Goal: Transaction & Acquisition: Purchase product/service

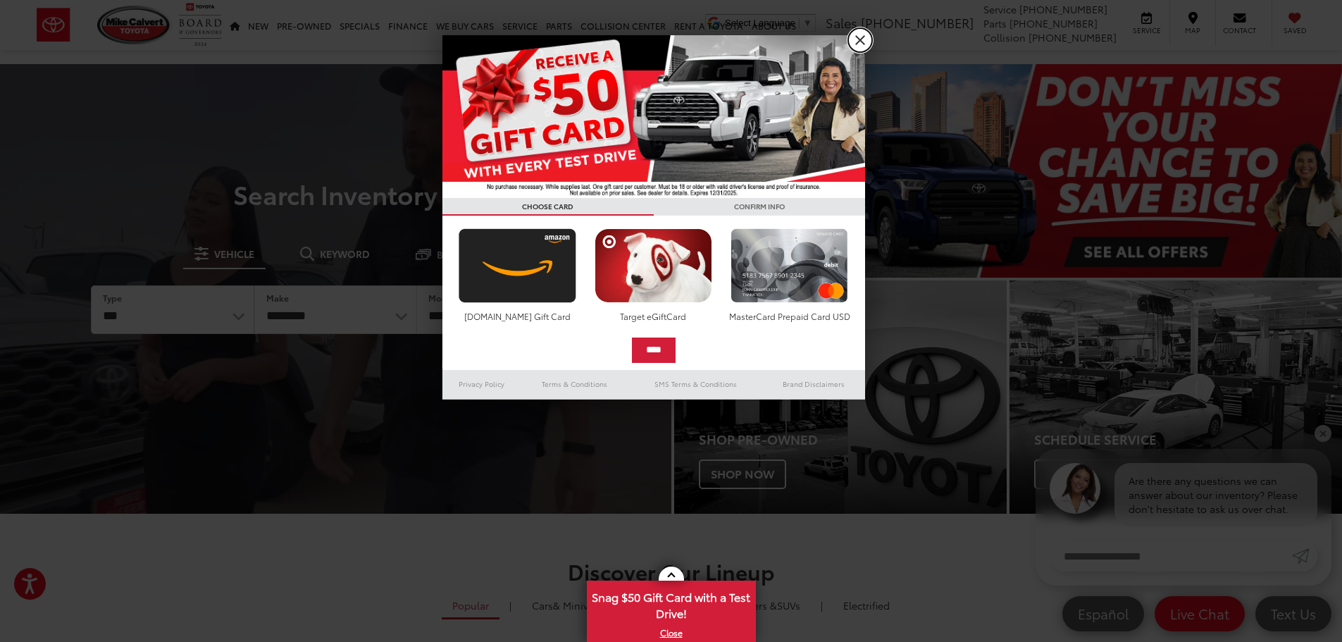
click at [859, 46] on link "X" at bounding box center [860, 40] width 24 height 24
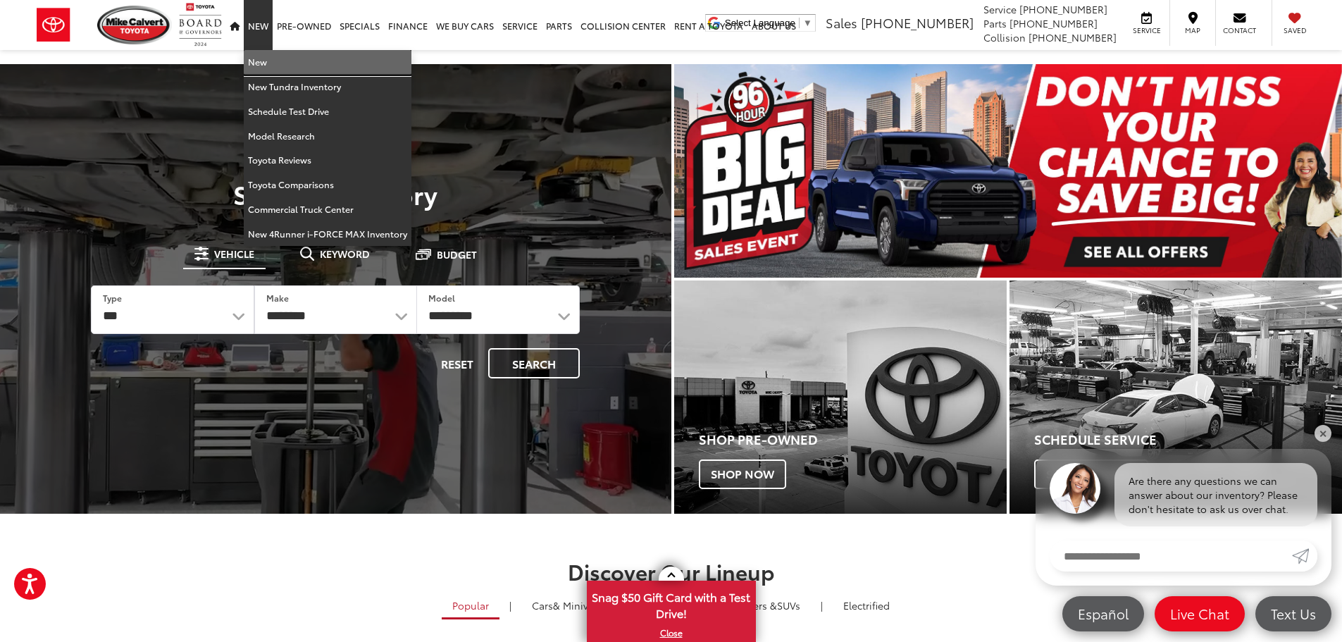
click at [269, 56] on link "New" at bounding box center [328, 62] width 168 height 25
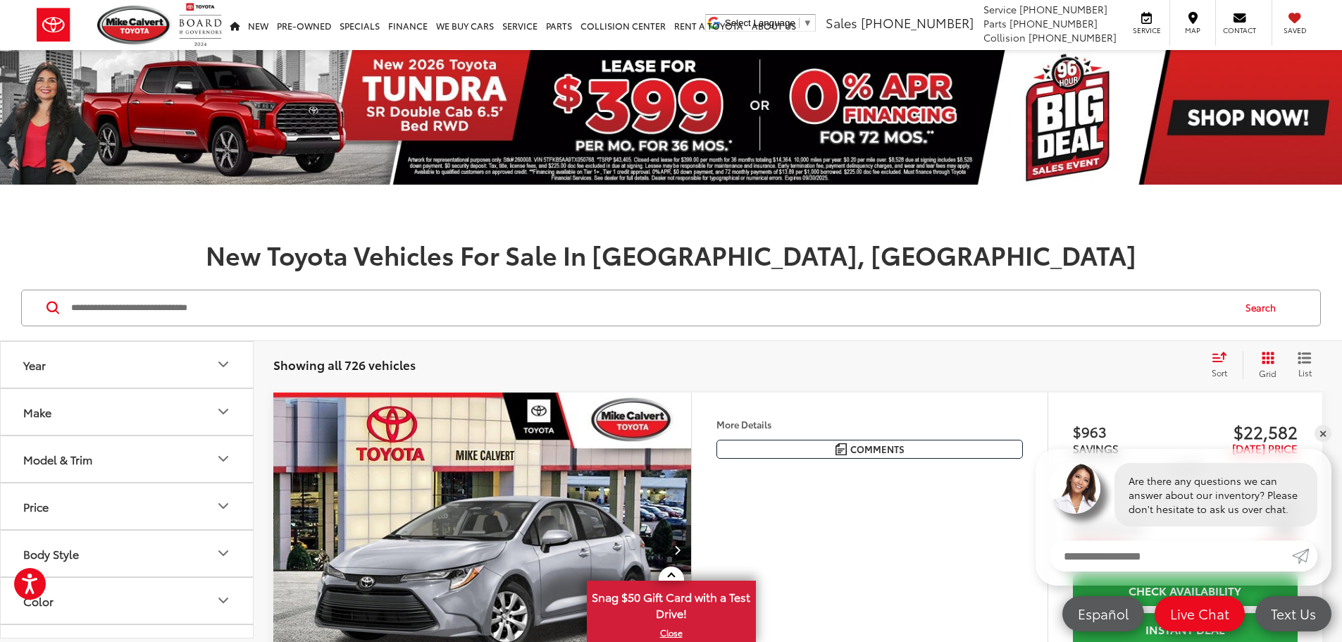
click at [168, 416] on button "Make" at bounding box center [128, 412] width 254 height 46
click at [138, 402] on button "Model & Trim" at bounding box center [128, 408] width 254 height 46
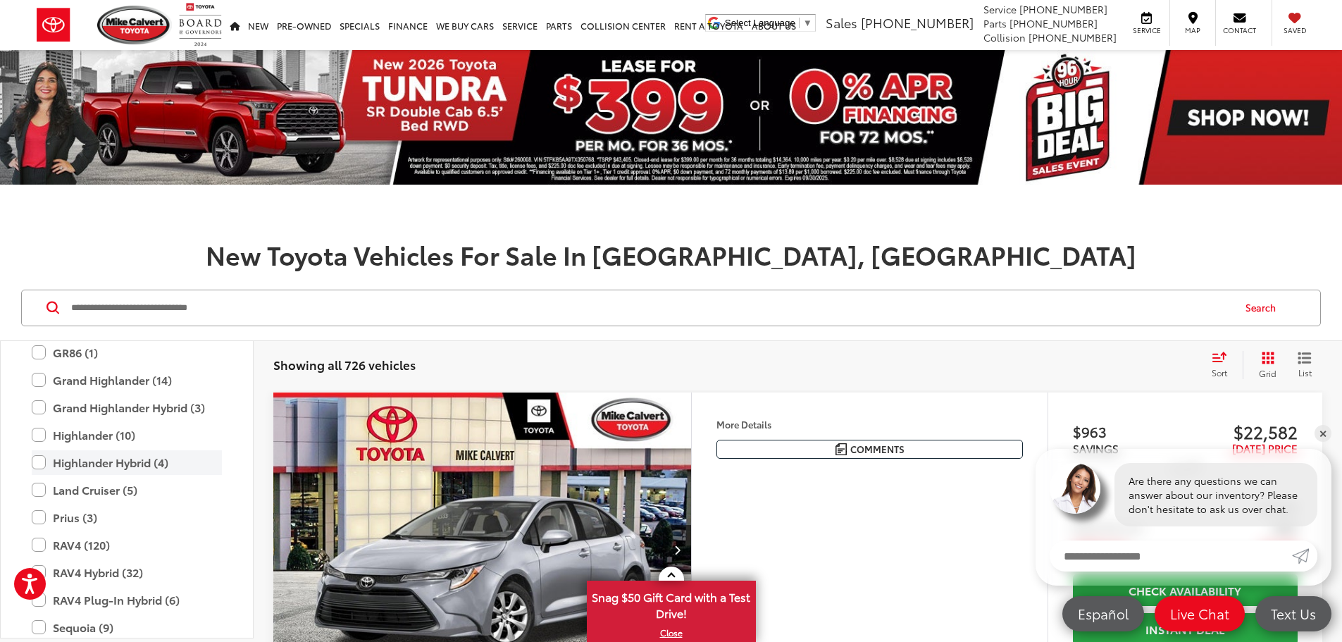
scroll to position [626, 0]
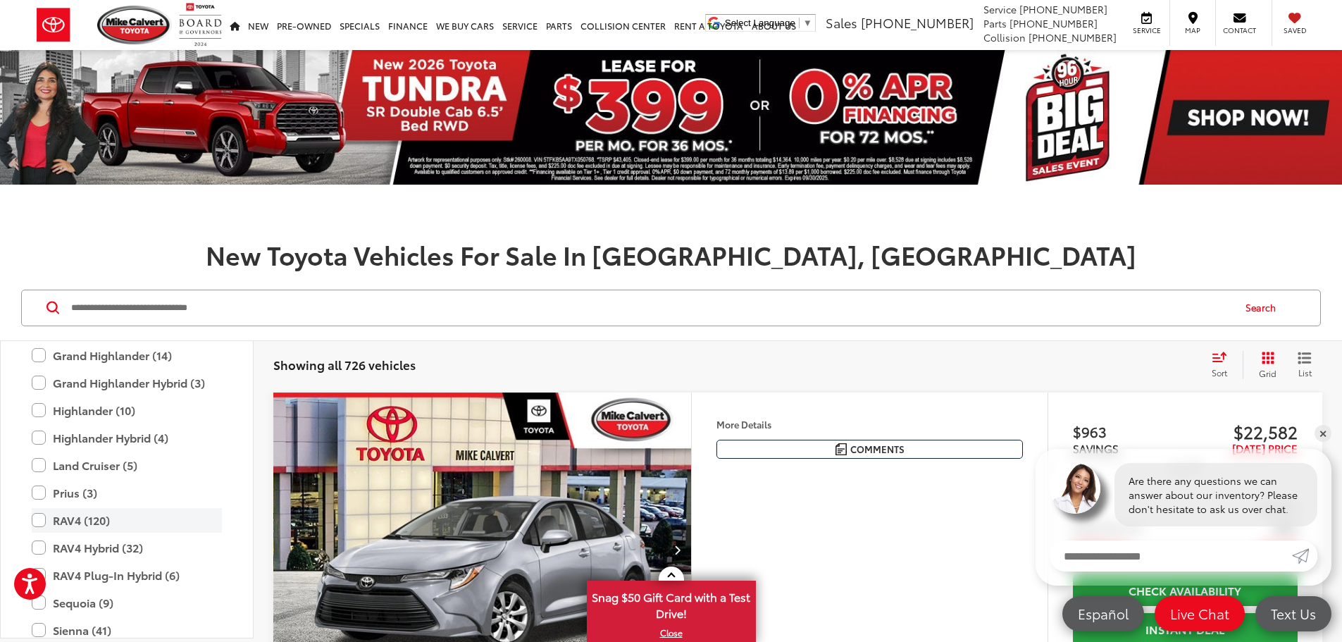
click at [37, 525] on label "RAV4 (120)" at bounding box center [127, 520] width 190 height 25
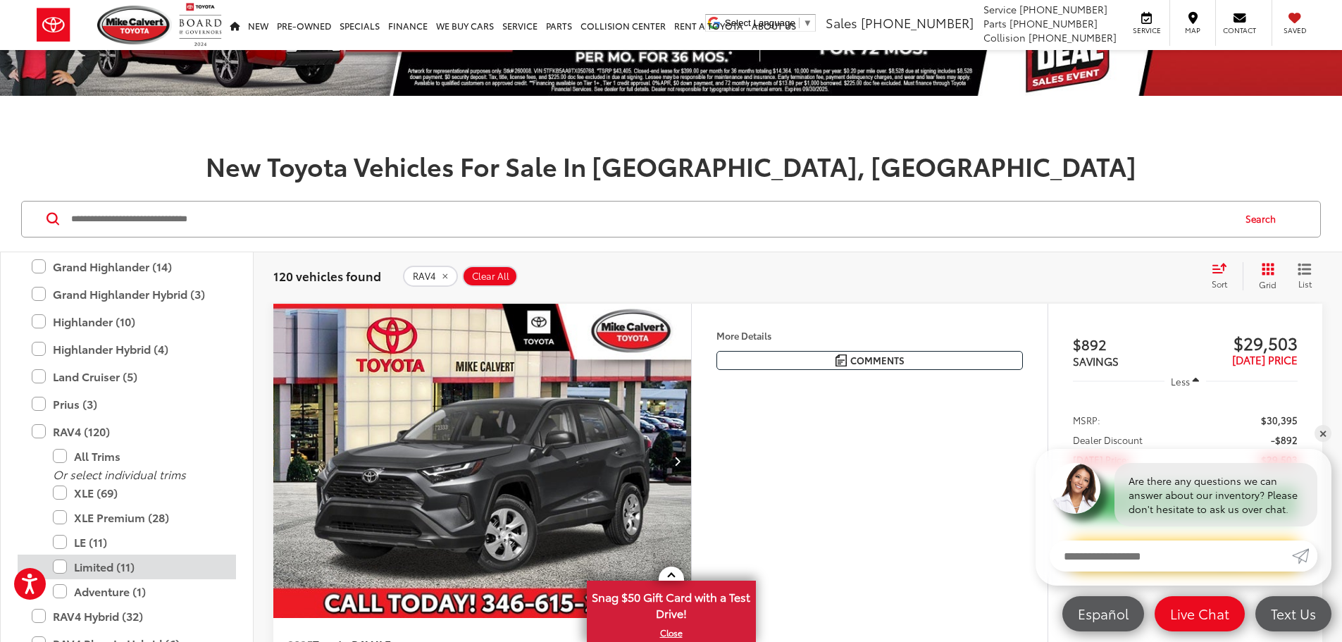
scroll to position [141, 0]
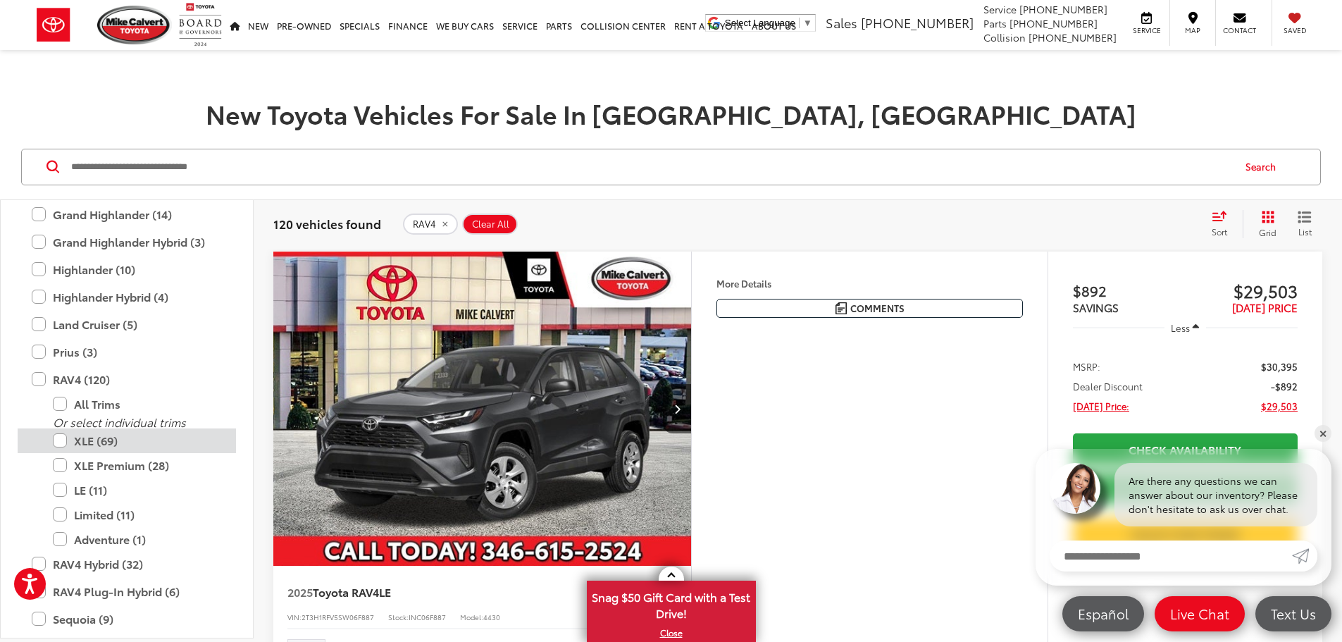
click at [55, 442] on label "XLE (69)" at bounding box center [137, 440] width 169 height 25
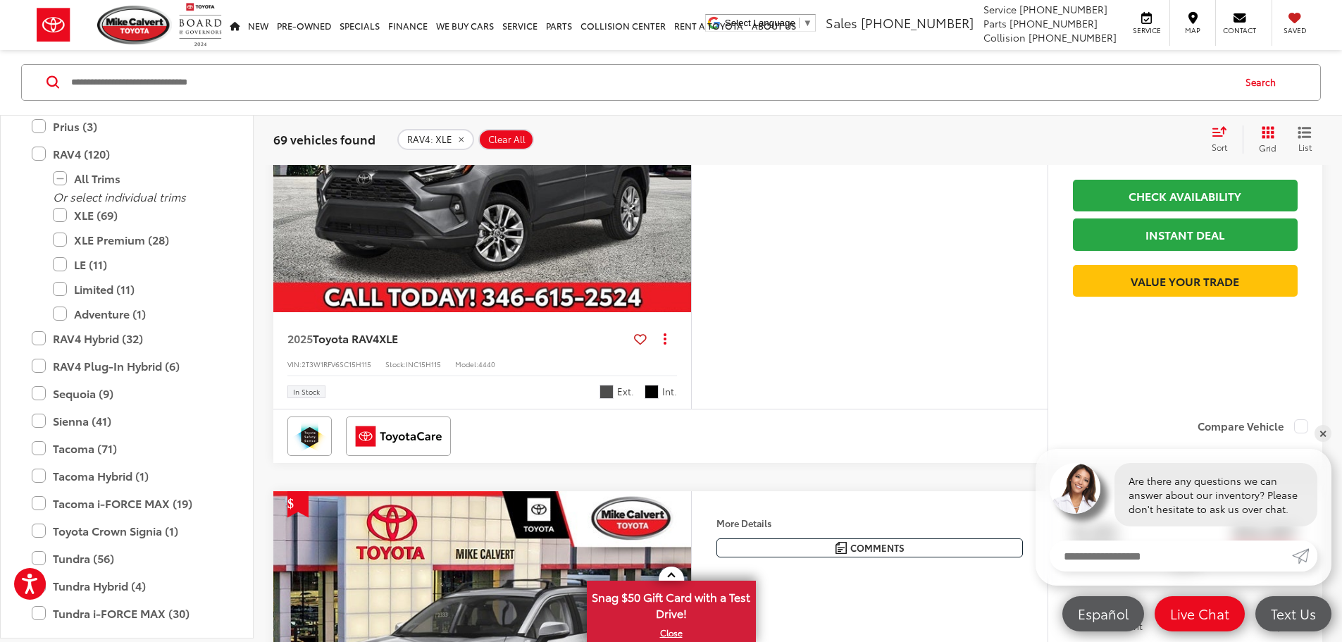
scroll to position [1398, 0]
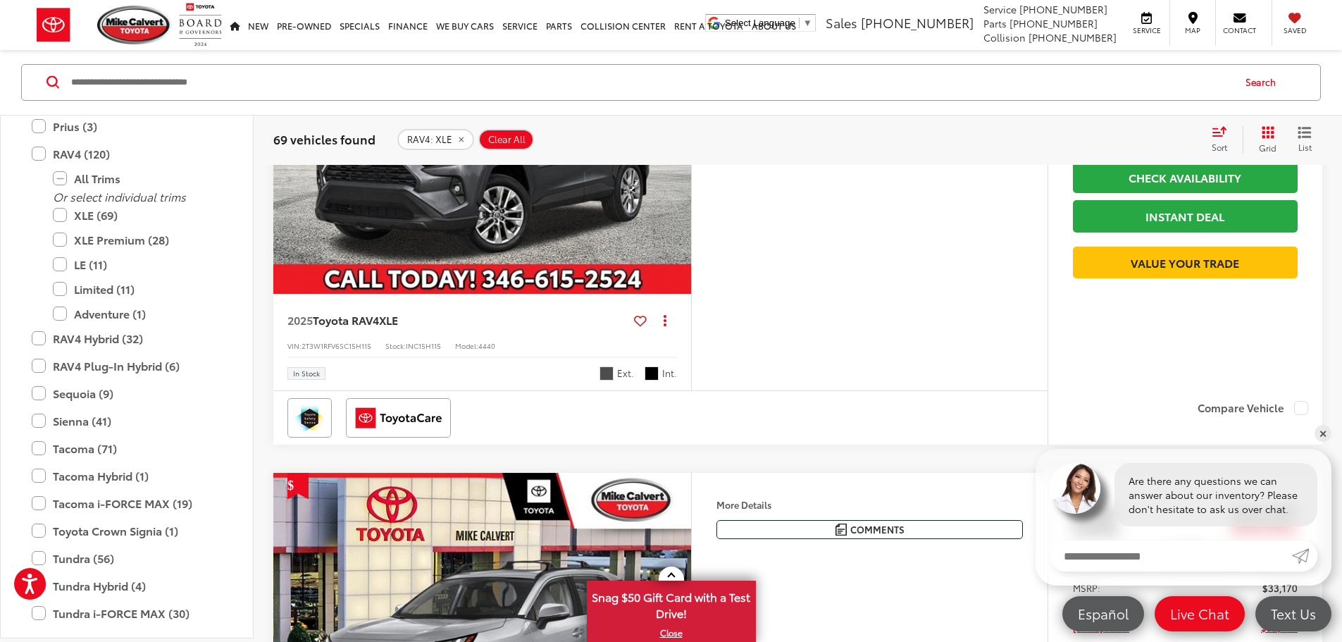
click at [668, 294] on img "2025 Toyota RAV4 XLE 0" at bounding box center [483, 137] width 420 height 315
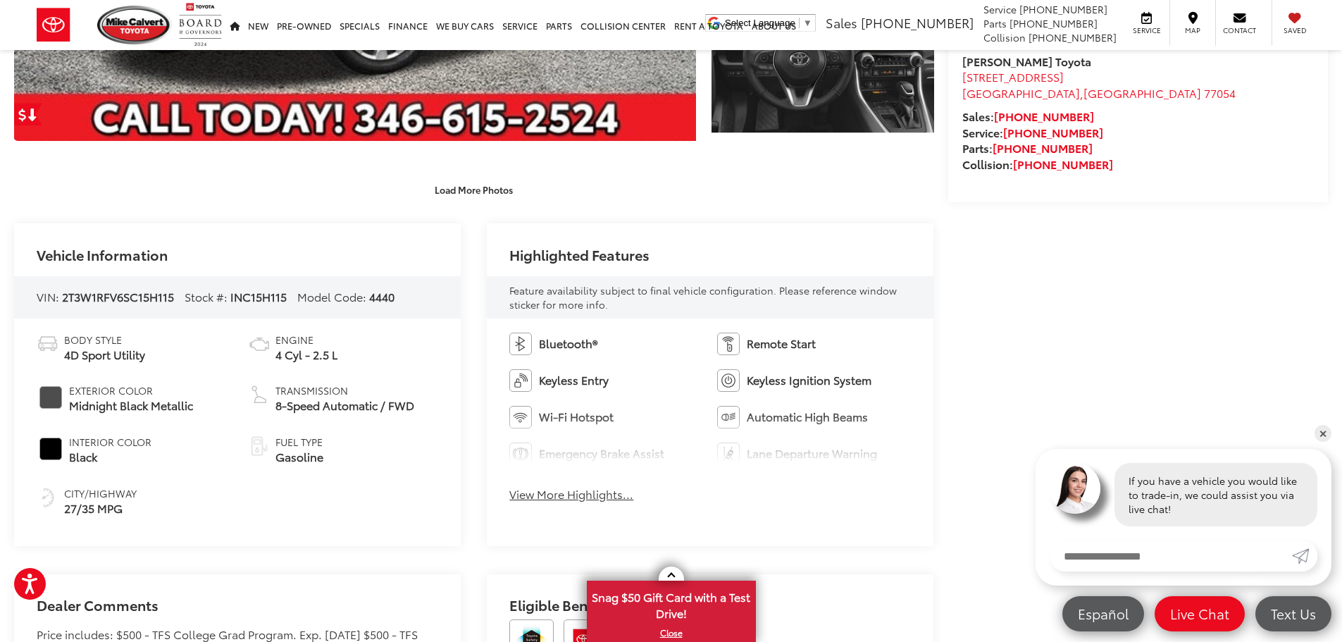
scroll to position [493, 0]
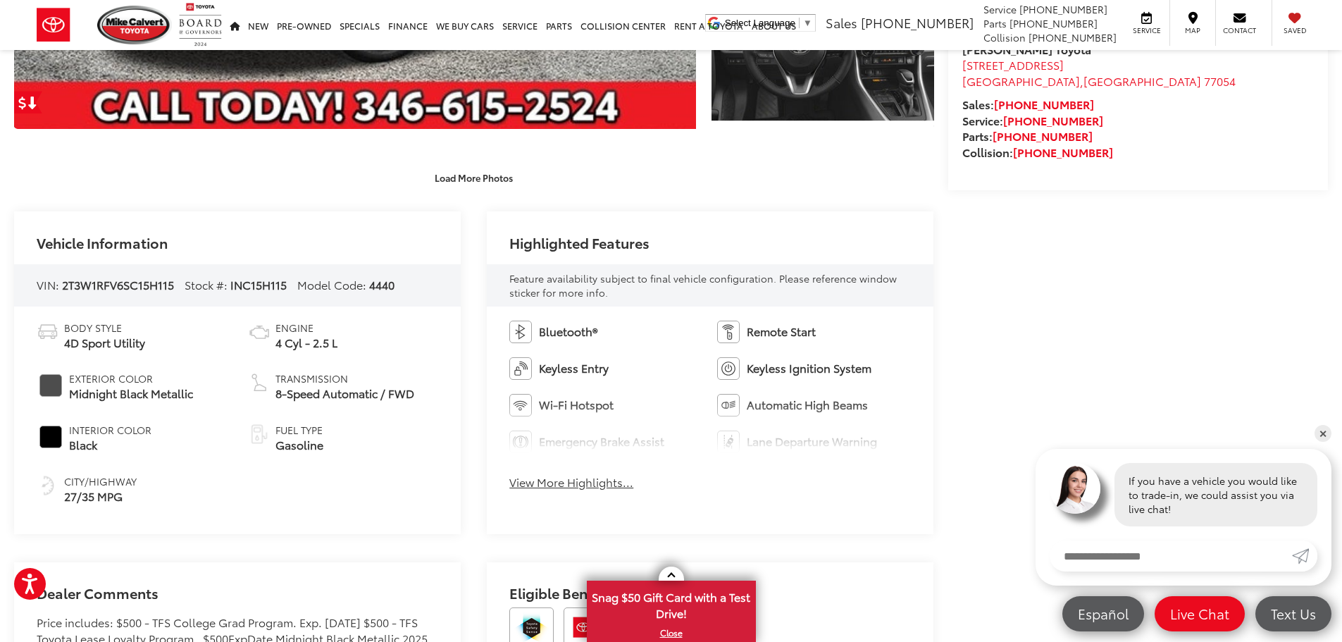
click at [596, 481] on button "View More Highlights..." at bounding box center [571, 482] width 124 height 16
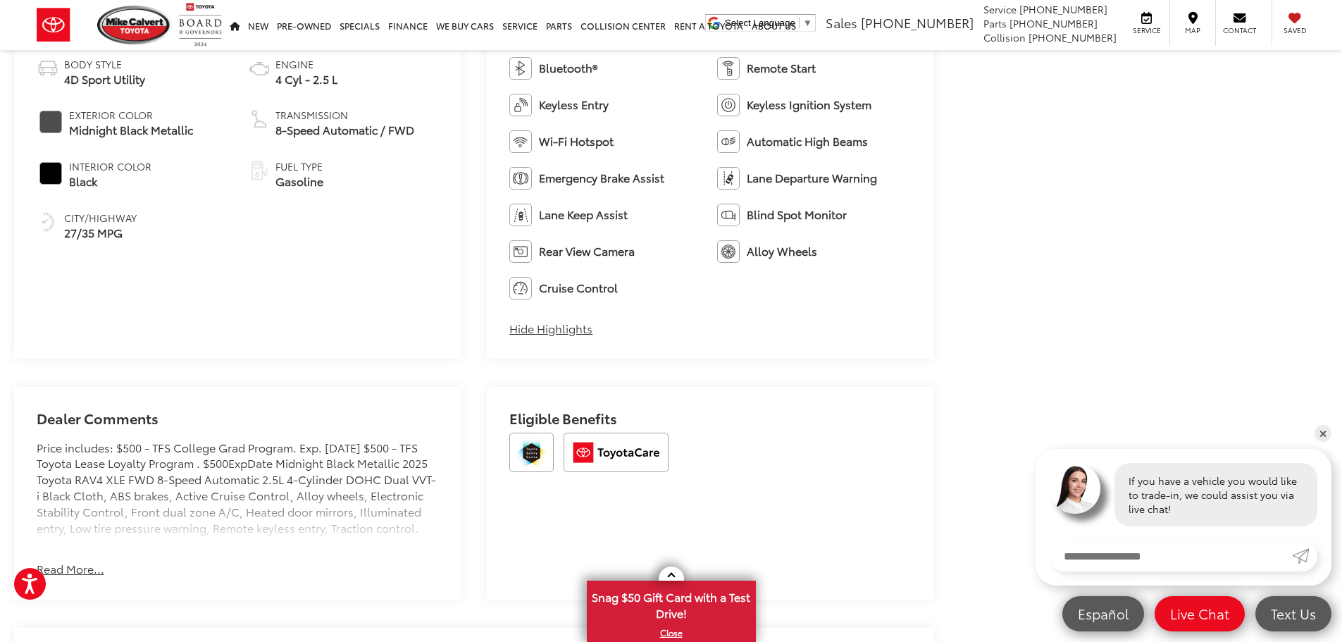
scroll to position [845, 0]
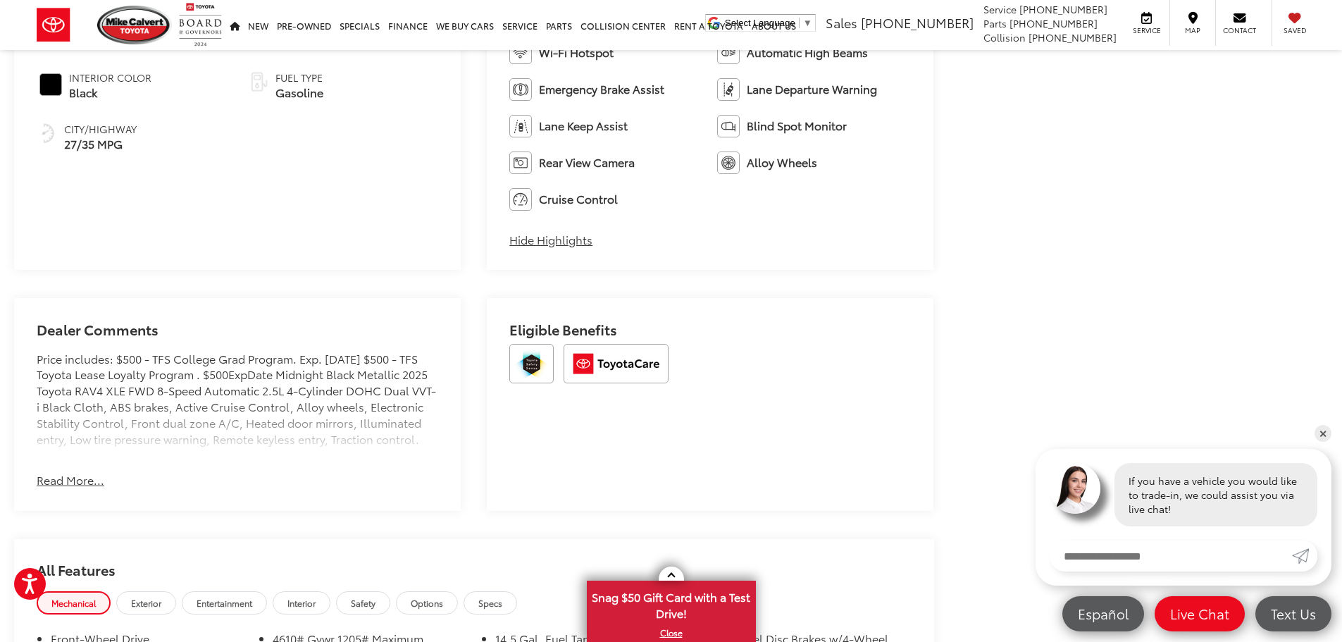
click at [66, 481] on button "Read More..." at bounding box center [71, 480] width 68 height 16
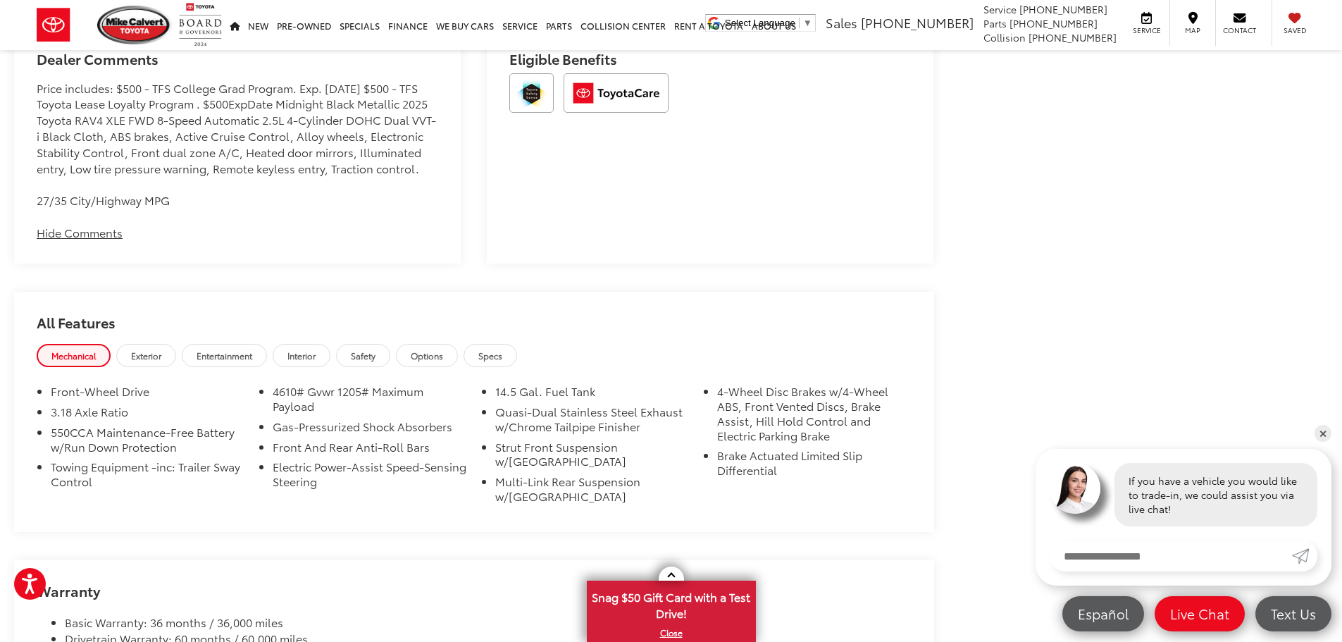
scroll to position [1198, 0]
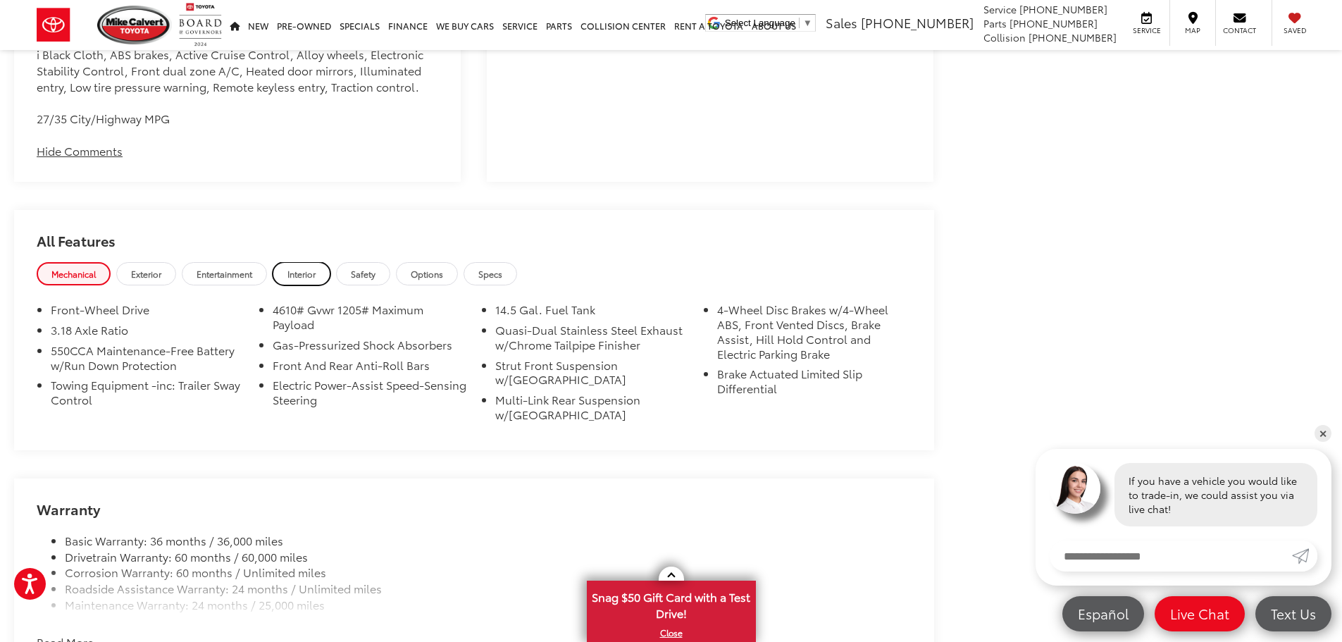
click at [289, 285] on link "Interior" at bounding box center [302, 273] width 58 height 23
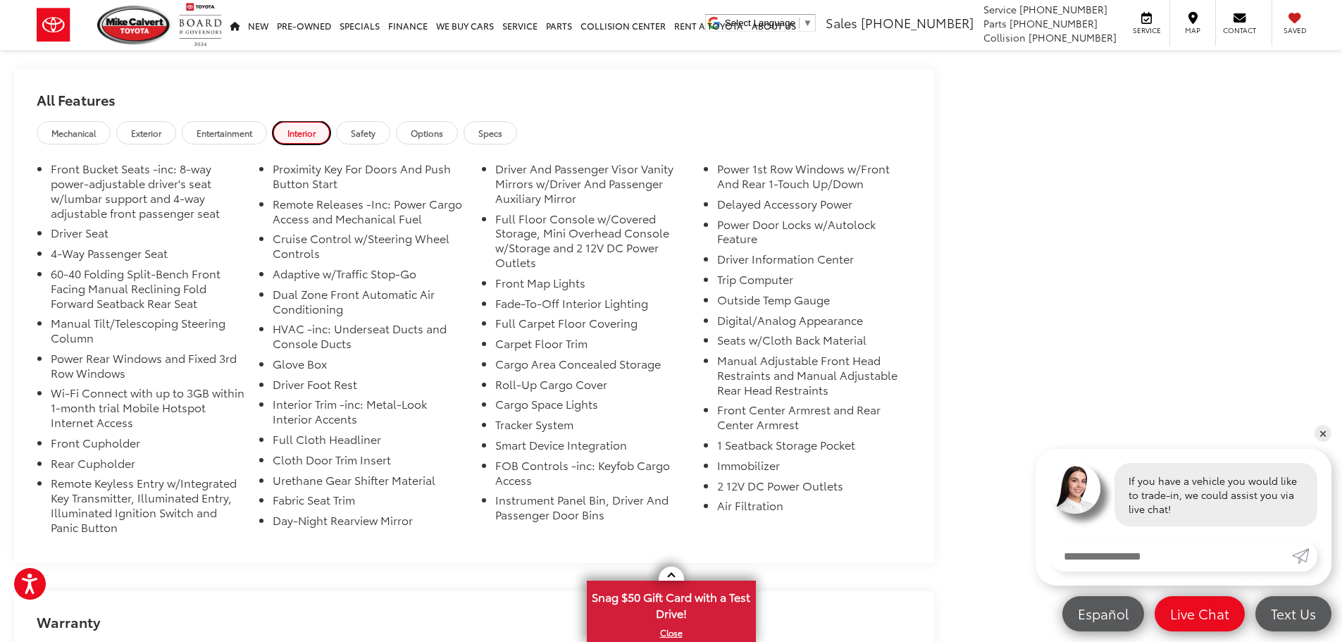
scroll to position [1409, 0]
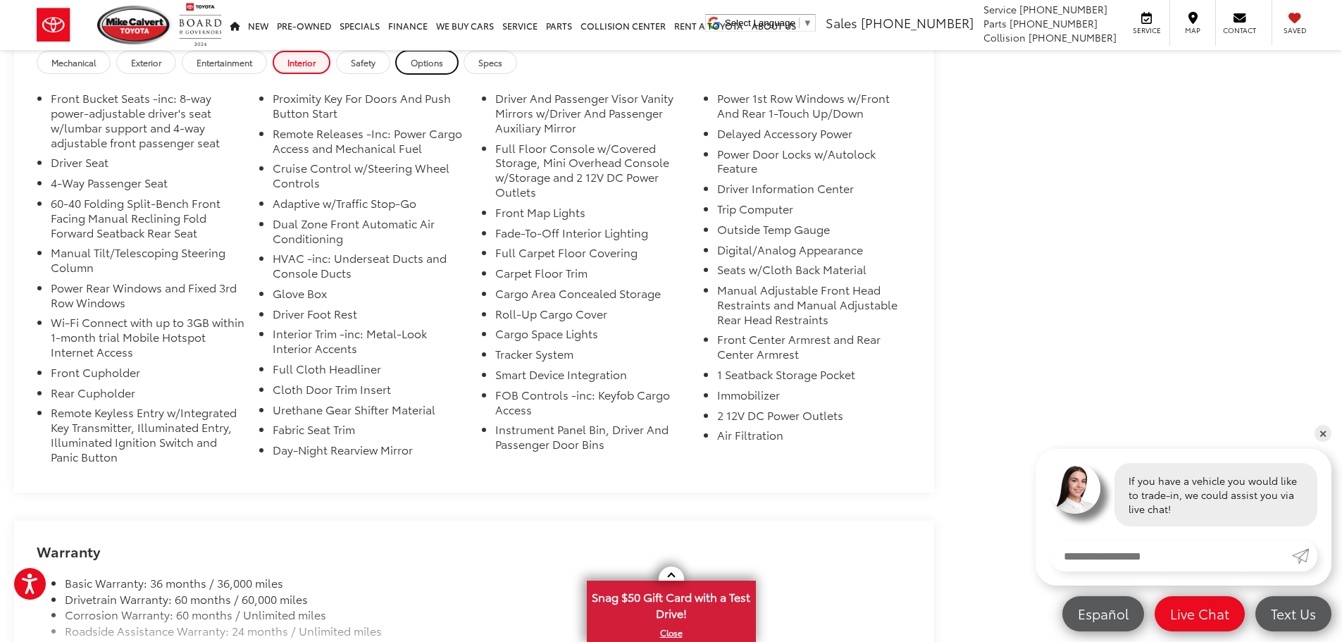
click at [452, 74] on link "Options" at bounding box center [427, 62] width 62 height 23
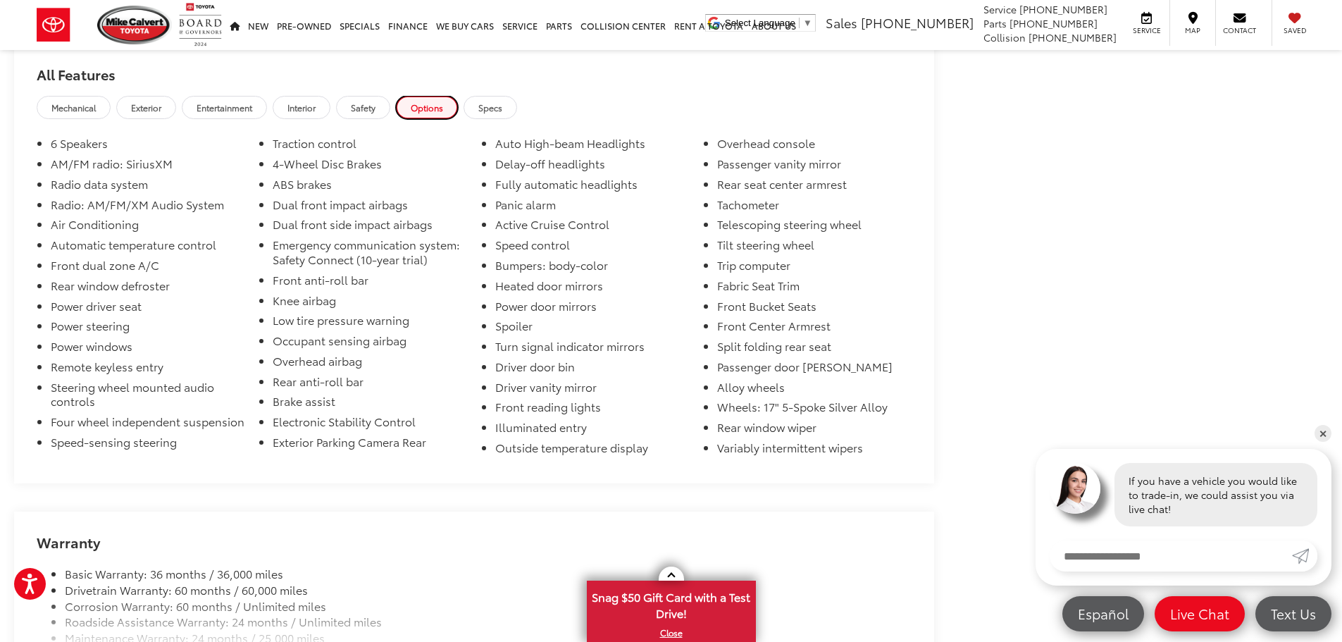
scroll to position [1338, 0]
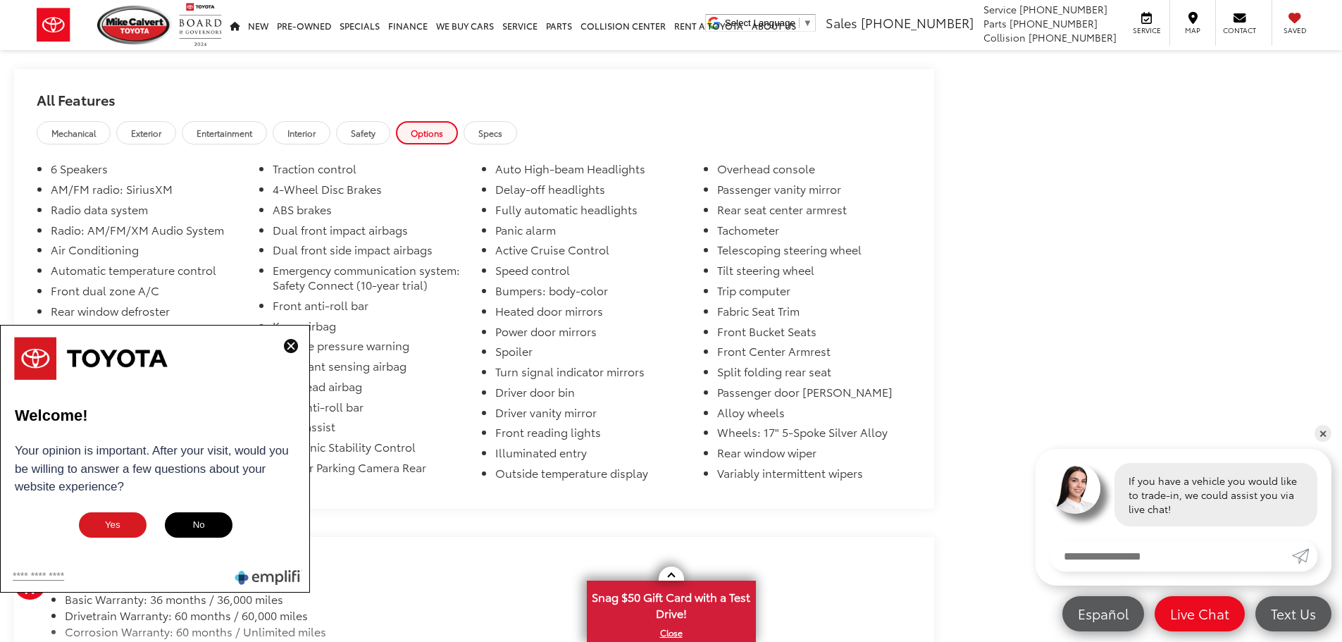
click at [294, 347] on img at bounding box center [291, 346] width 14 height 14
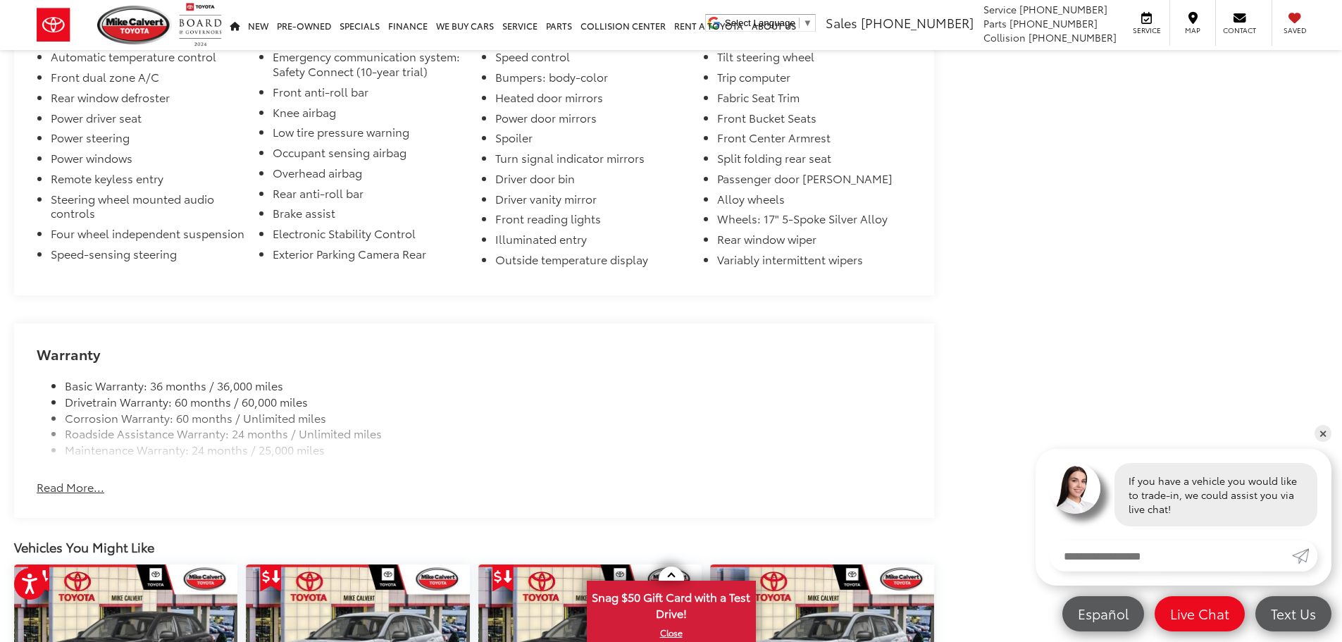
scroll to position [1691, 0]
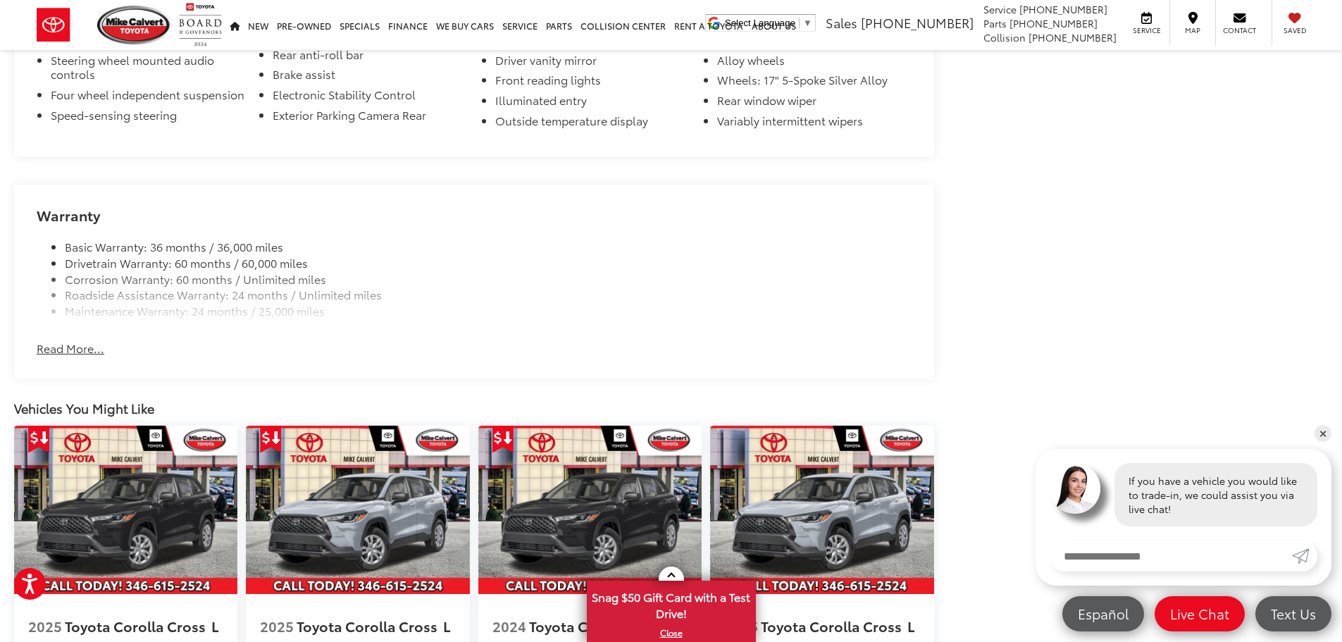
click at [50, 356] on button "Read More..." at bounding box center [71, 348] width 68 height 16
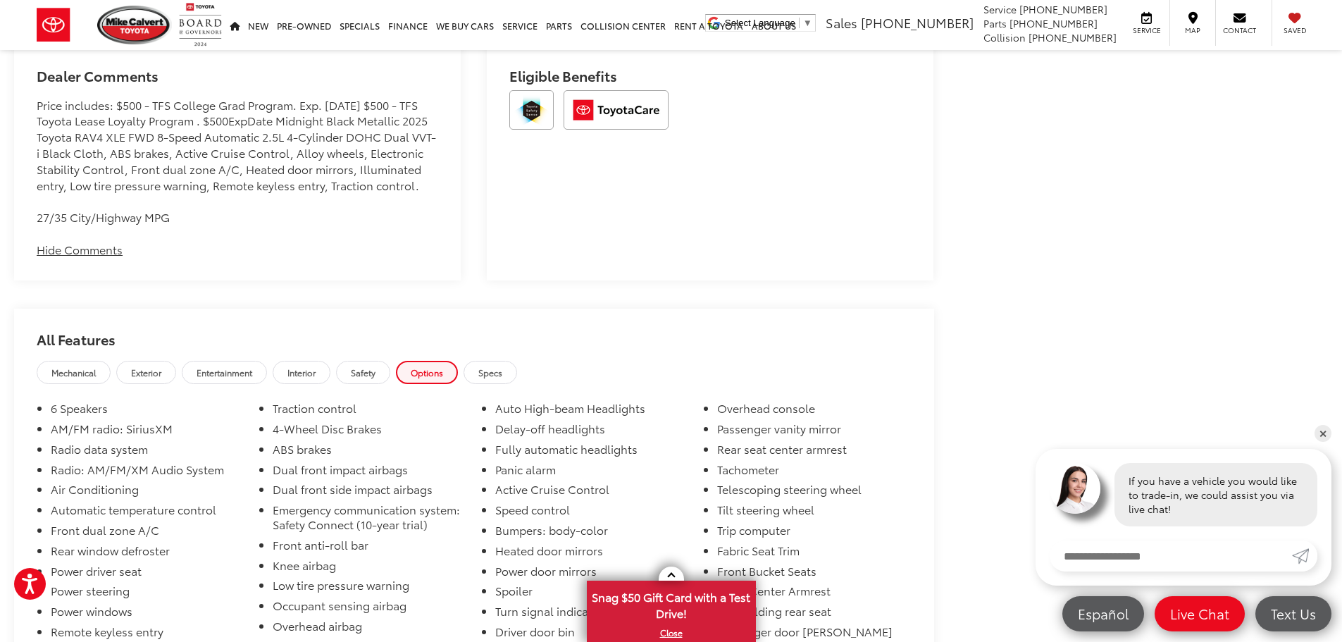
scroll to position [1127, 0]
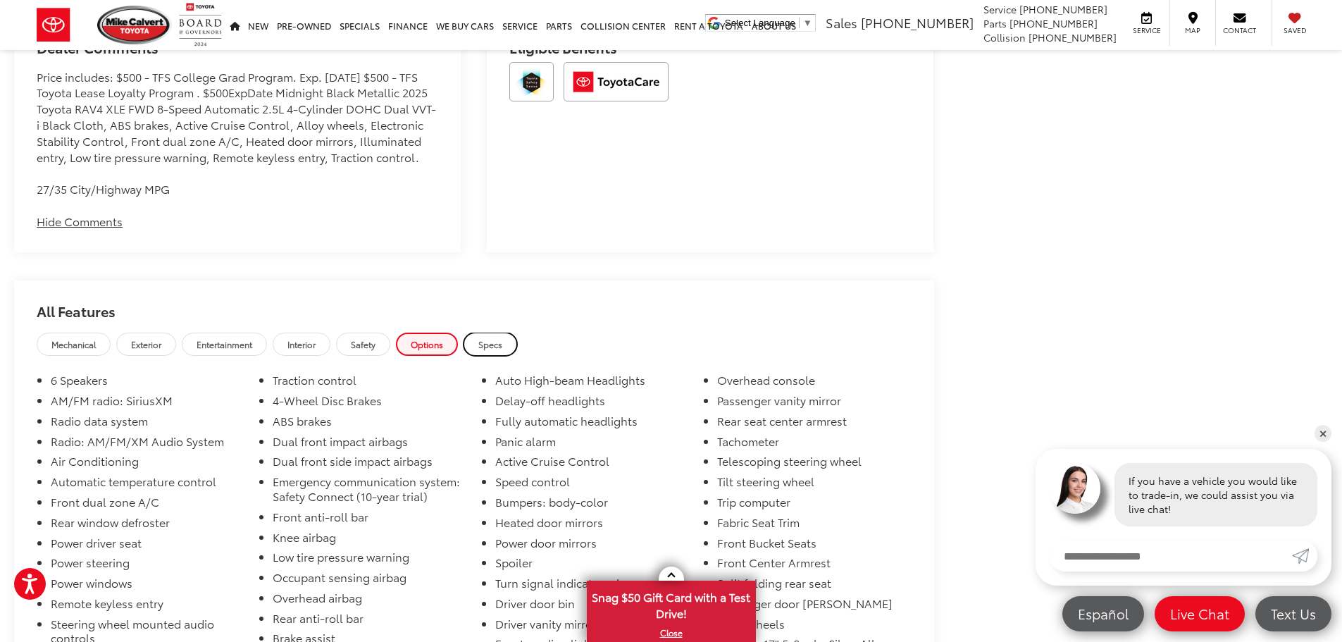
click at [490, 350] on span "Specs" at bounding box center [490, 344] width 24 height 12
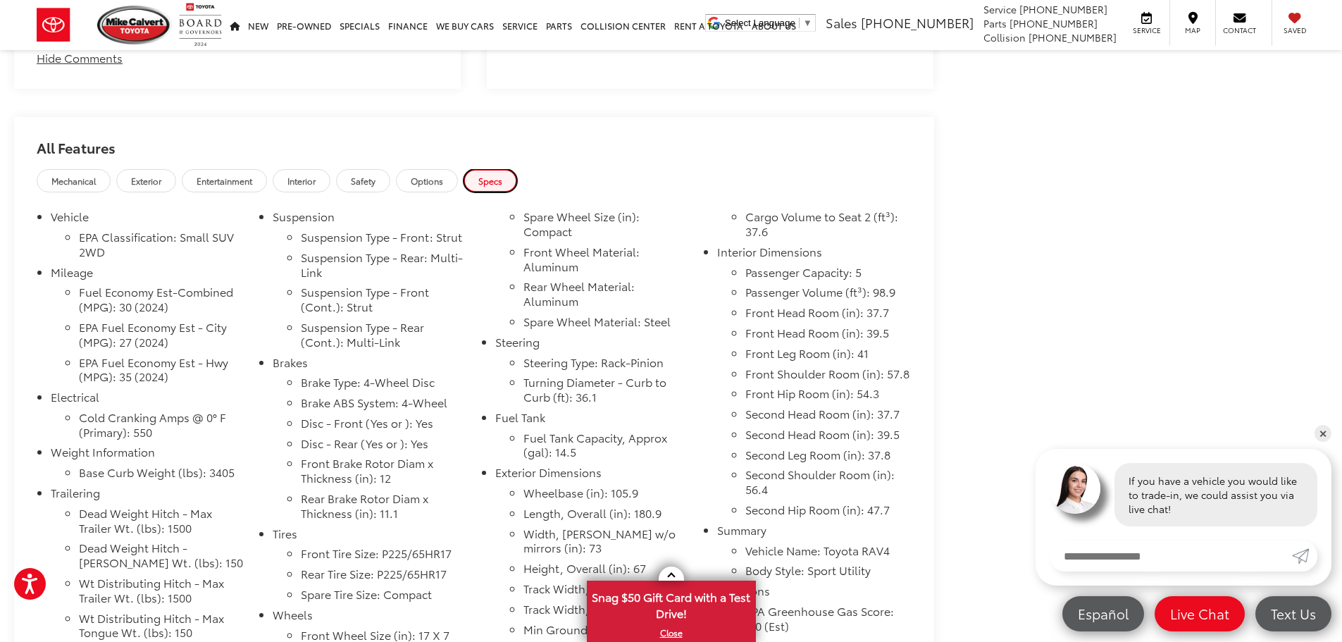
scroll to position [1268, 0]
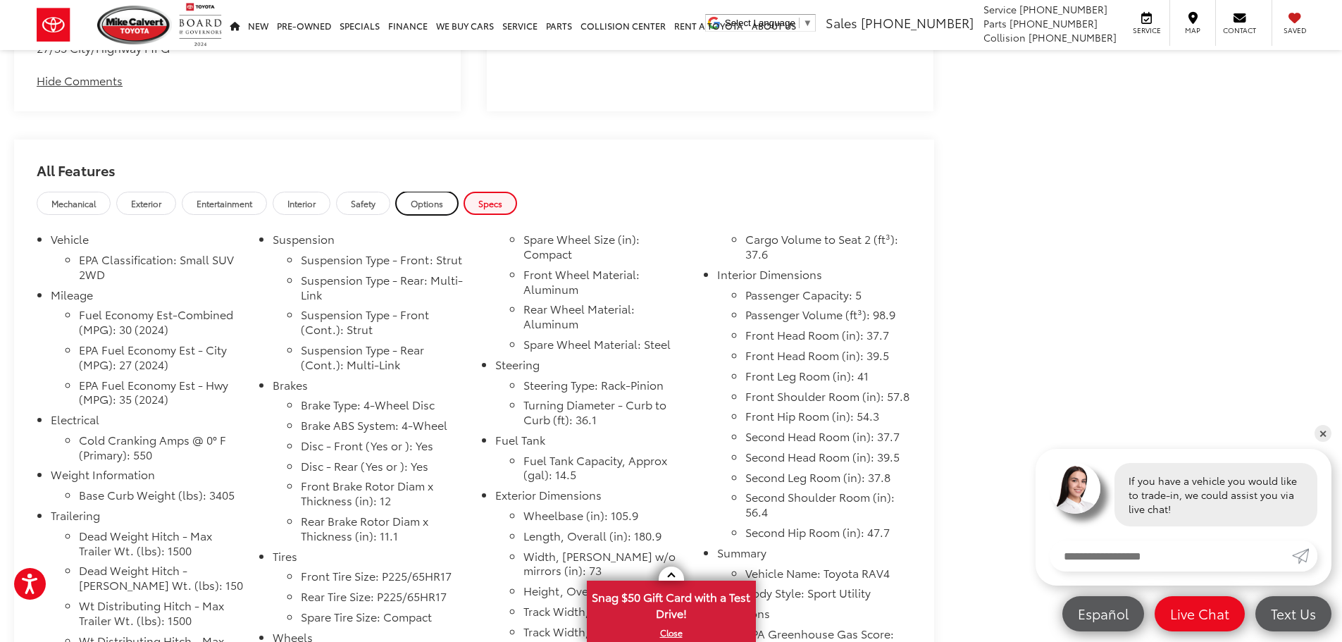
click at [414, 215] on link "Options" at bounding box center [427, 203] width 62 height 23
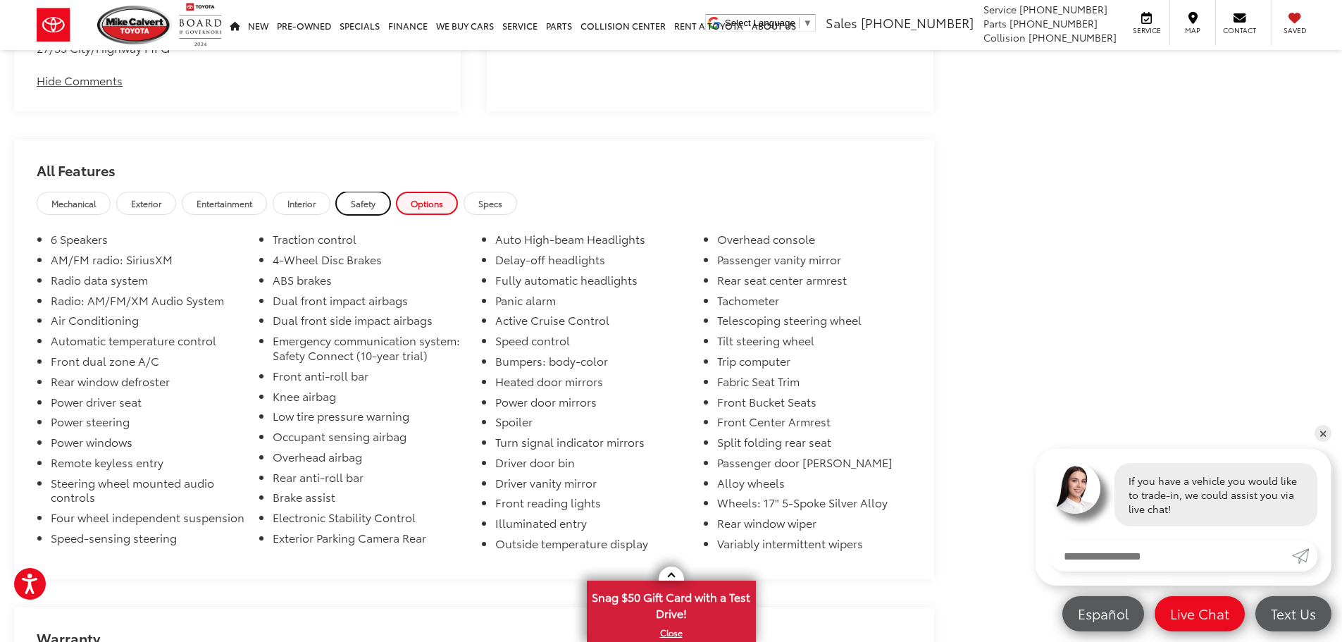
click at [366, 209] on span "Safety" at bounding box center [363, 203] width 25 height 12
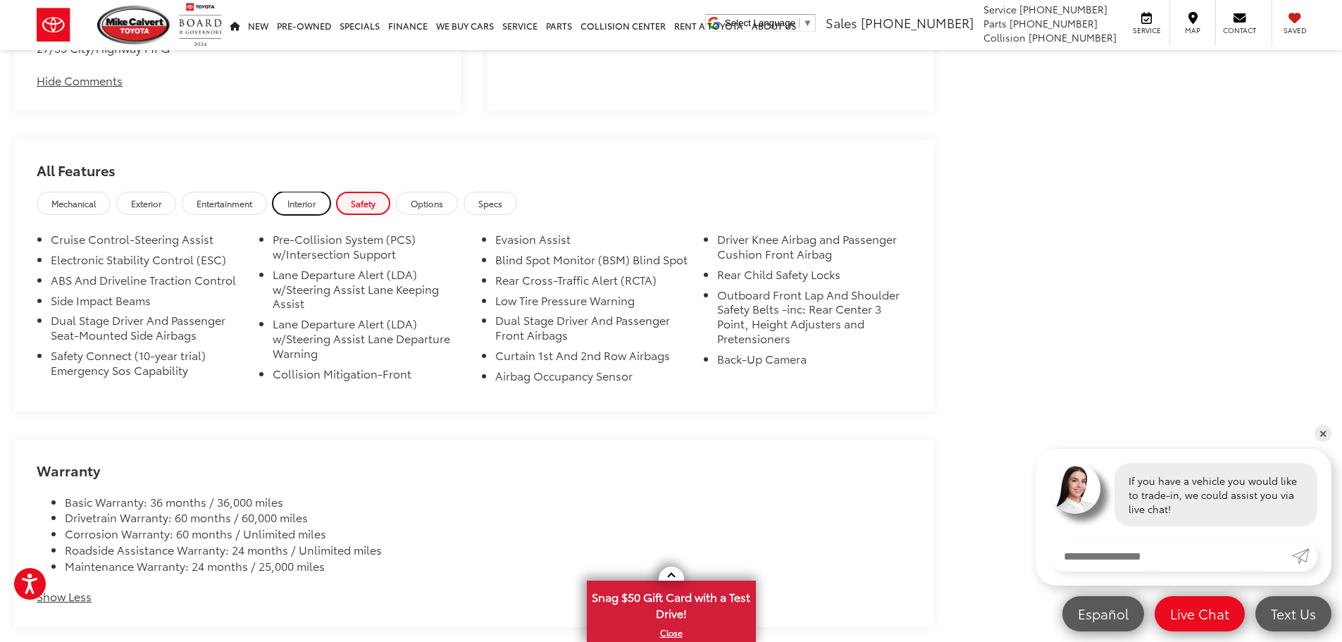
click at [316, 209] on span "Interior" at bounding box center [301, 203] width 28 height 12
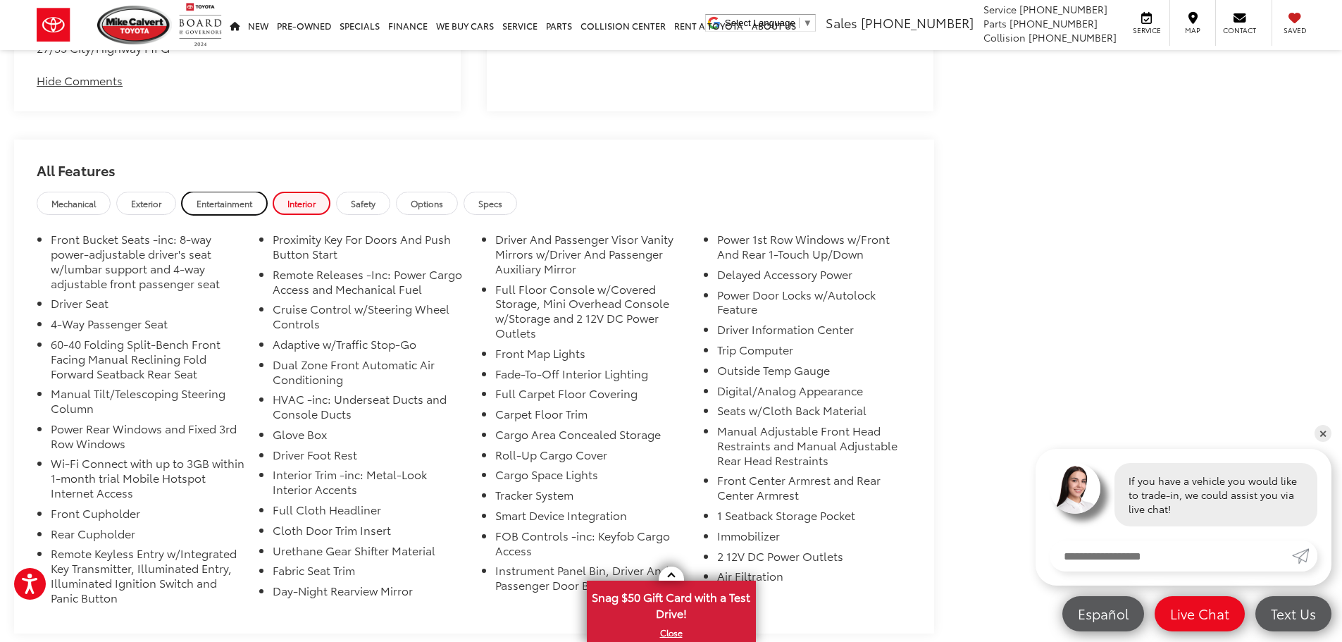
click at [223, 209] on span "Entertainment" at bounding box center [225, 203] width 56 height 12
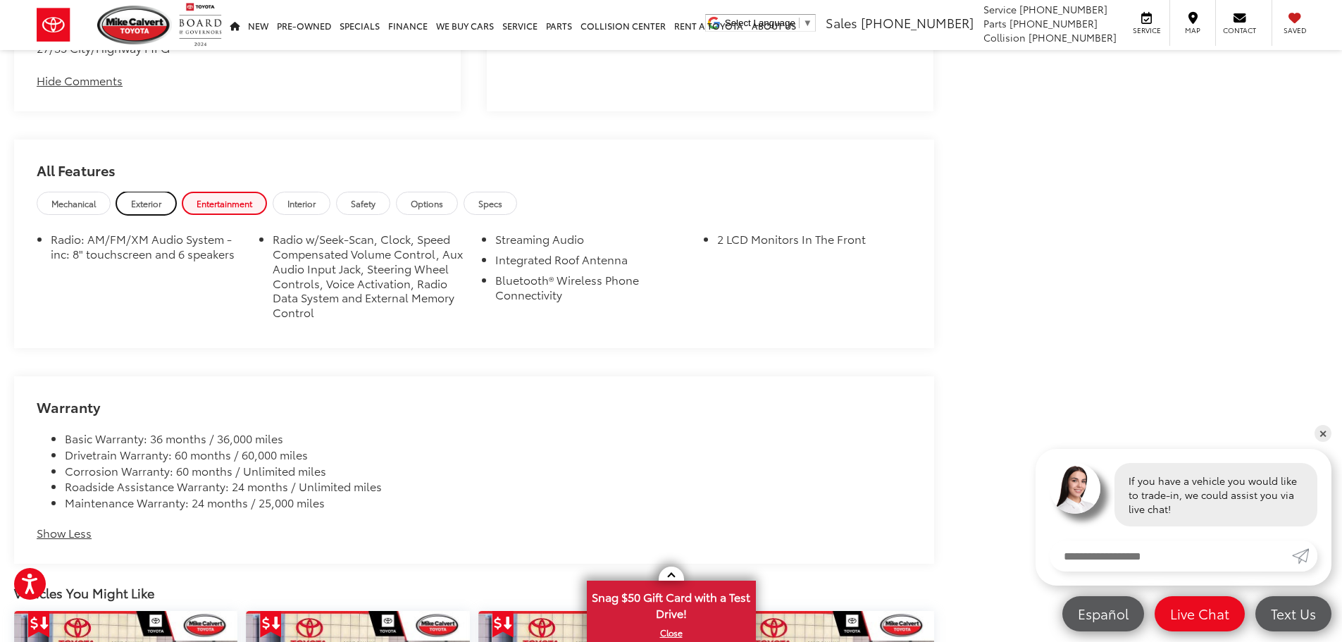
click at [151, 209] on span "Exterior" at bounding box center [146, 203] width 30 height 12
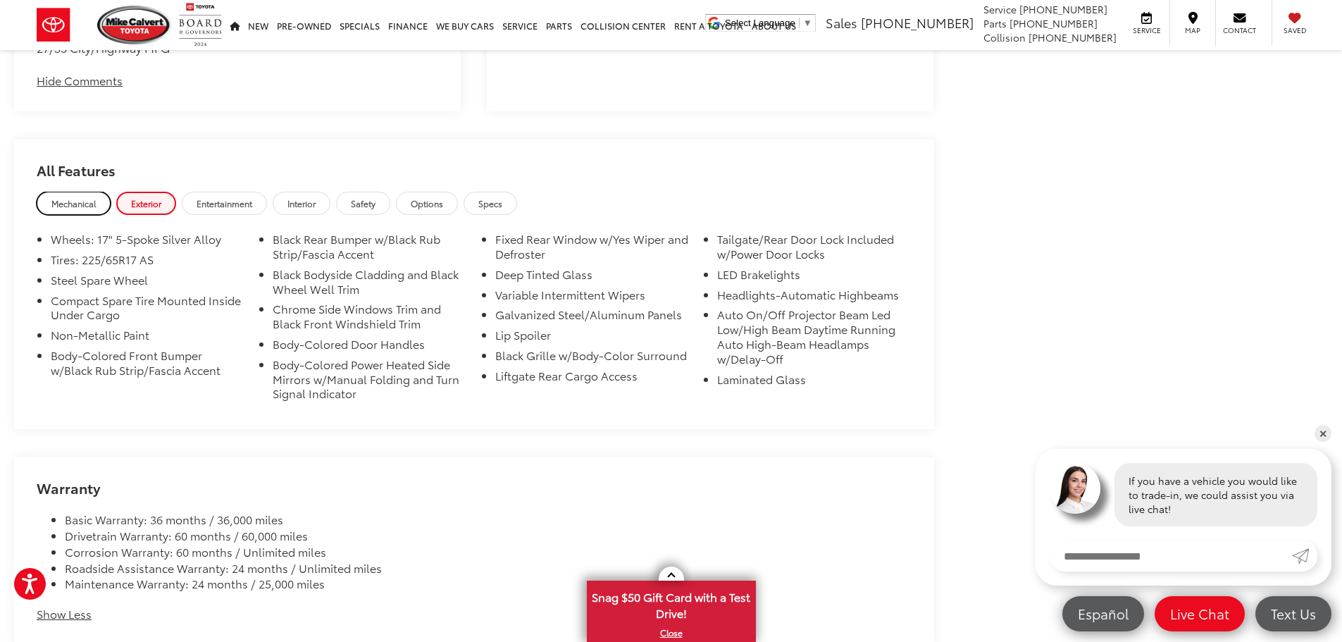
click at [83, 209] on span "Mechanical" at bounding box center [73, 203] width 44 height 12
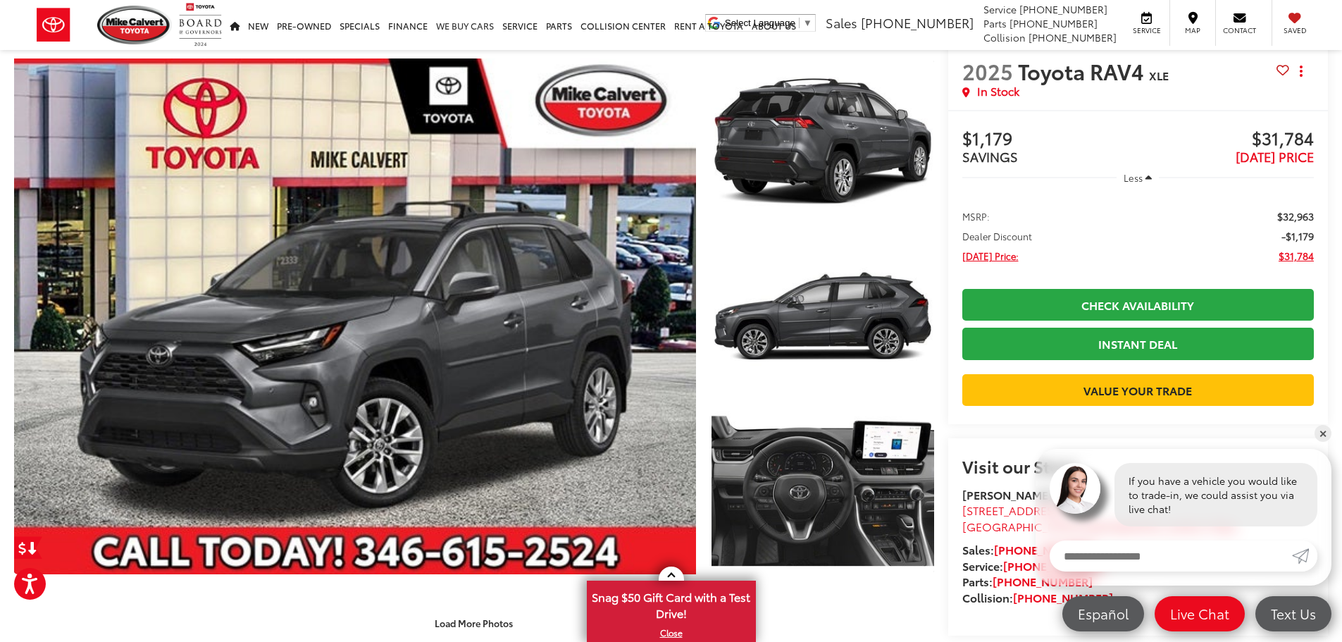
scroll to position [36, 0]
